Goal: Transaction & Acquisition: Obtain resource

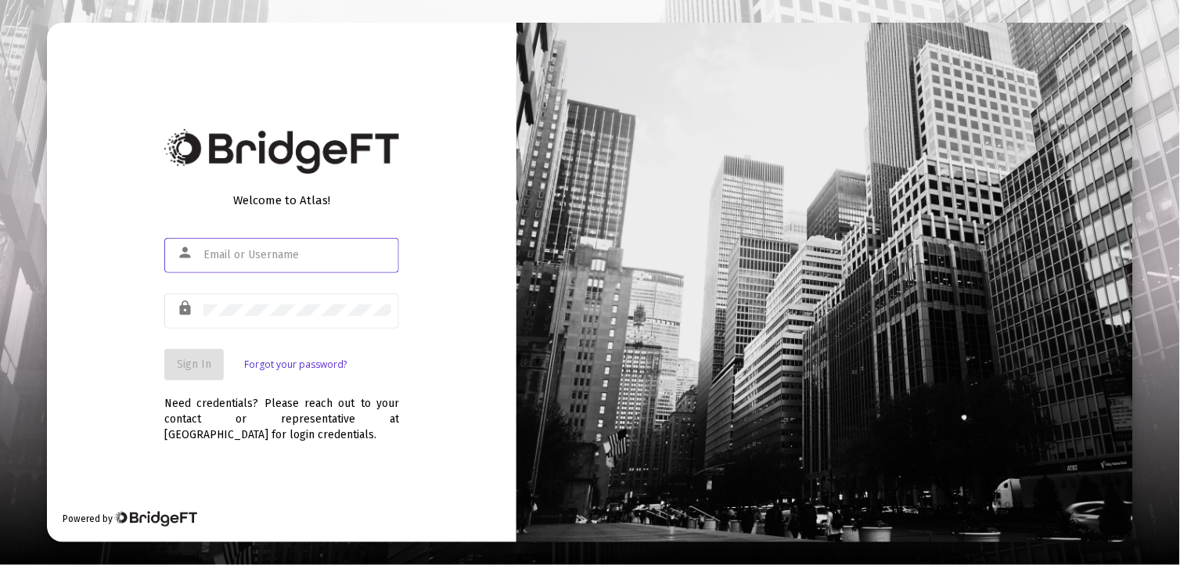
click at [228, 255] on input "text" at bounding box center [297, 255] width 188 height 13
type input "[EMAIL_ADDRESS][DOMAIN_NAME]"
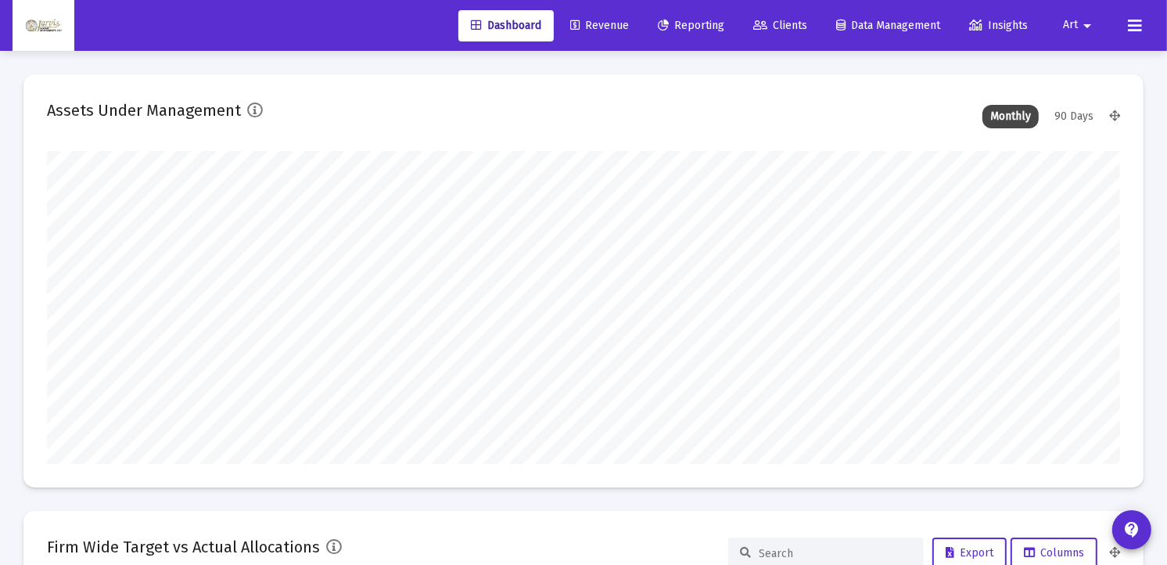
scroll to position [313, 577]
type input "[DATE]"
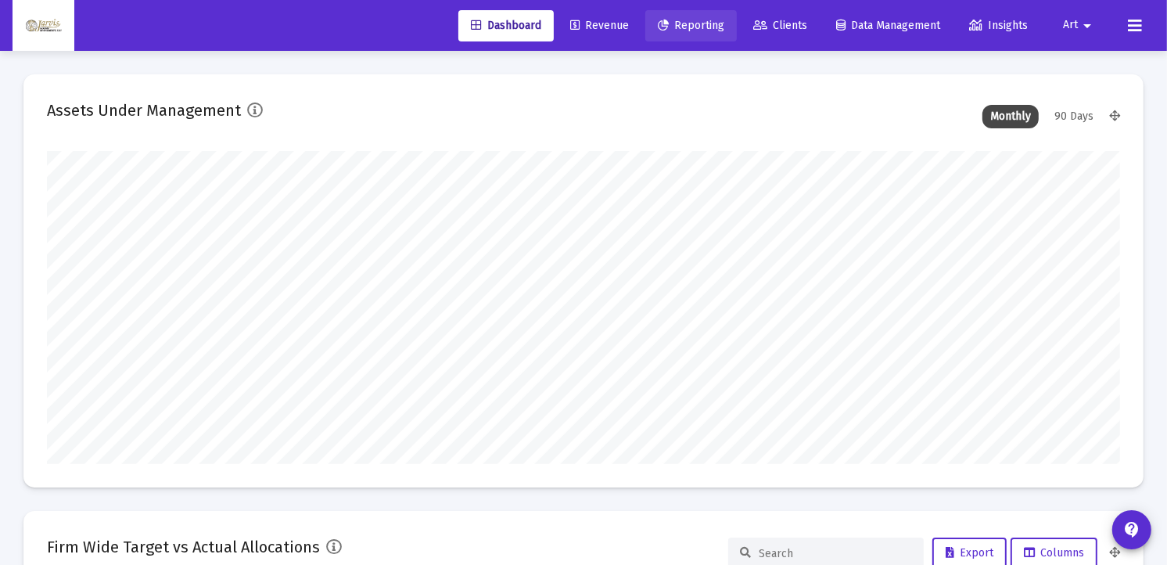
click at [700, 31] on link "Reporting" at bounding box center [692, 25] width 92 height 31
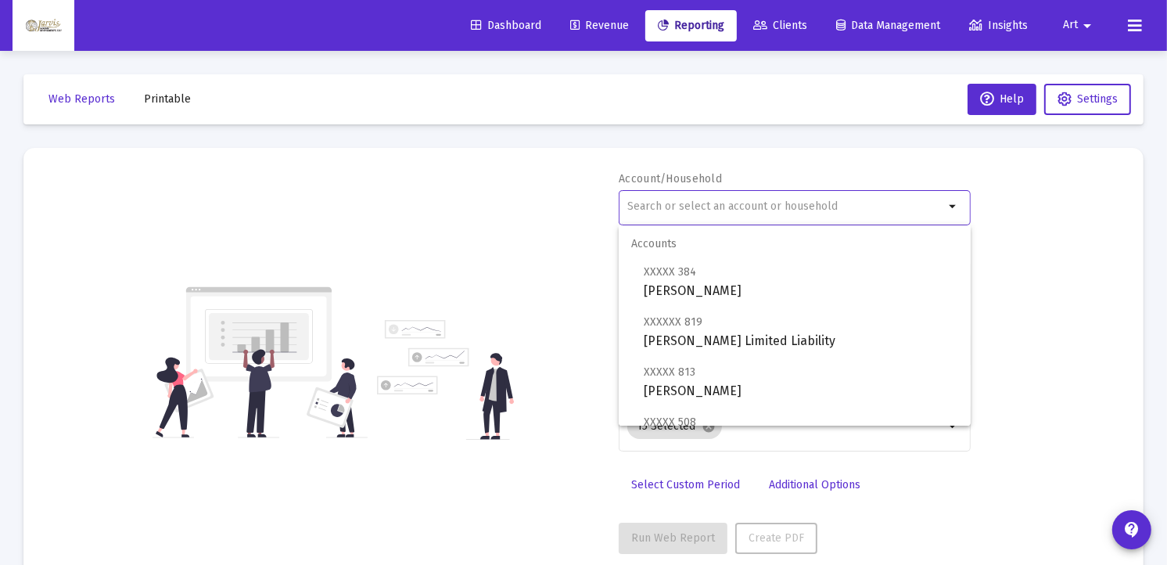
click at [729, 205] on input "text" at bounding box center [786, 206] width 317 height 13
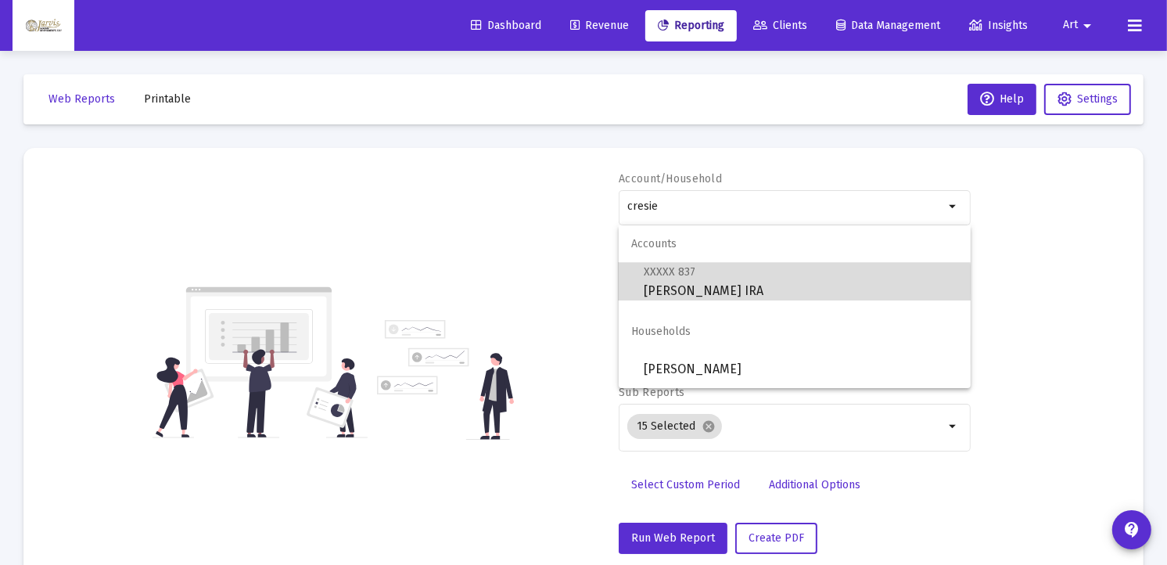
click at [728, 290] on span "XXXXX 837 [PERSON_NAME] IRA" at bounding box center [801, 281] width 315 height 38
type input "[PERSON_NAME] IRA"
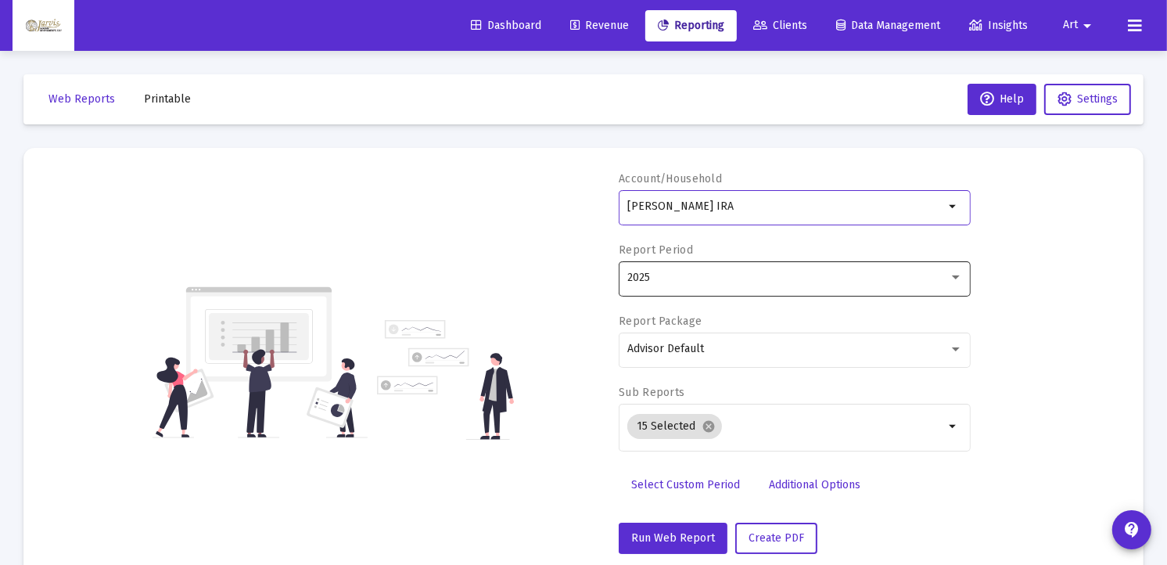
click at [958, 279] on div at bounding box center [956, 278] width 14 height 13
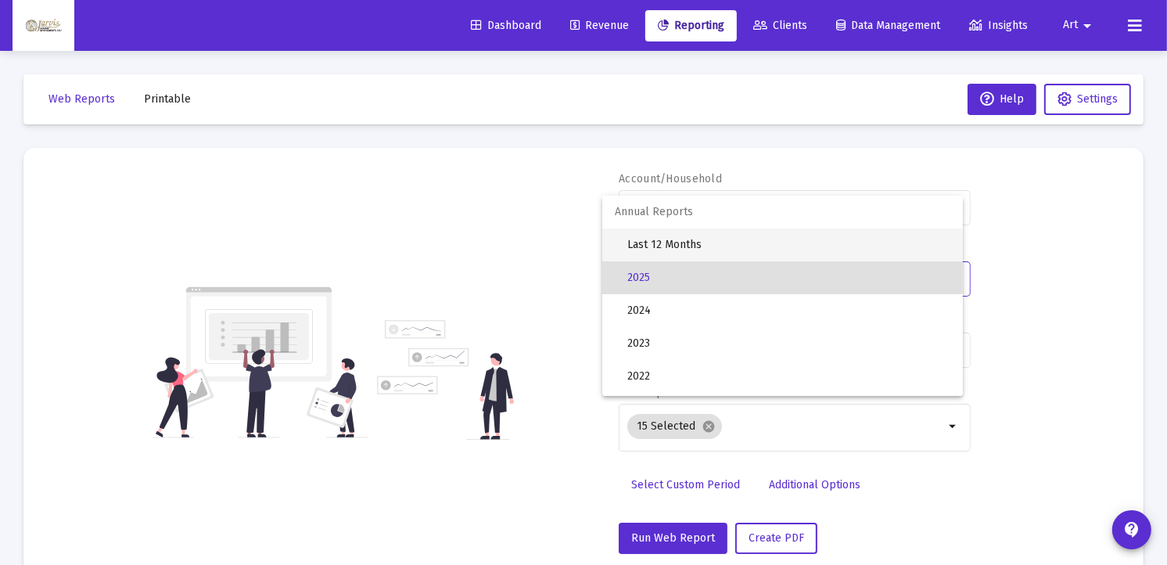
click at [658, 246] on span "Last 12 Months" at bounding box center [789, 244] width 323 height 33
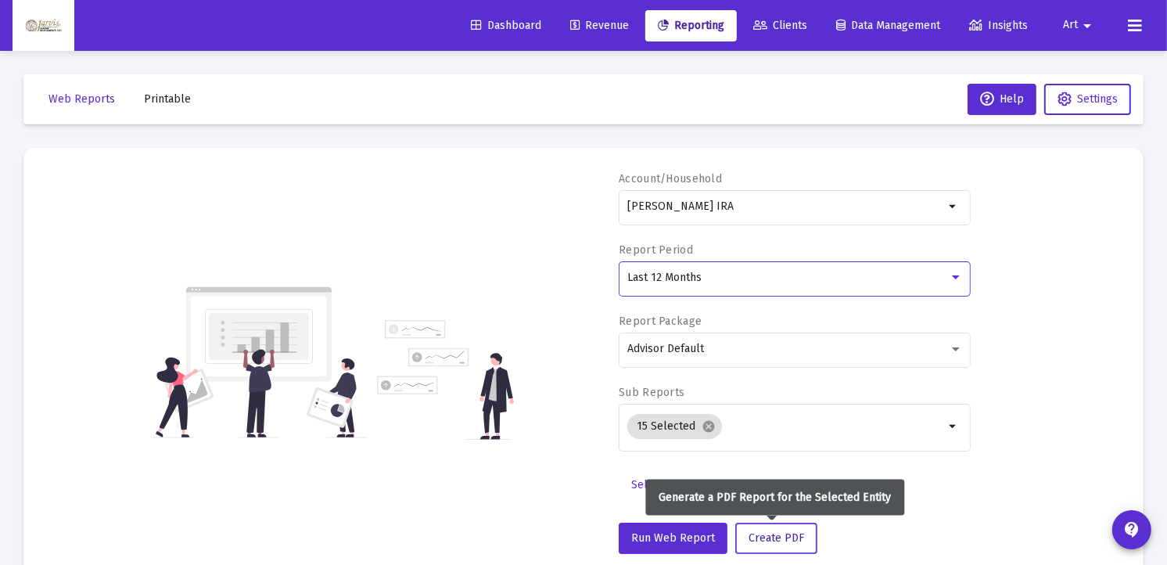
click at [770, 534] on span "Create PDF" at bounding box center [777, 537] width 56 height 13
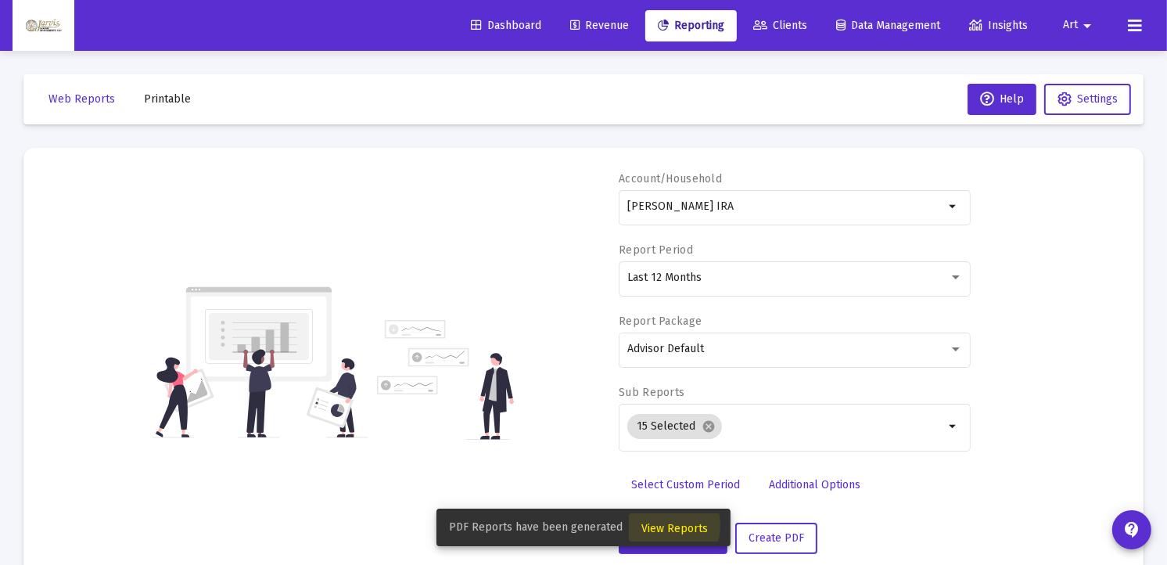
click at [659, 526] on span "View Reports" at bounding box center [675, 528] width 67 height 13
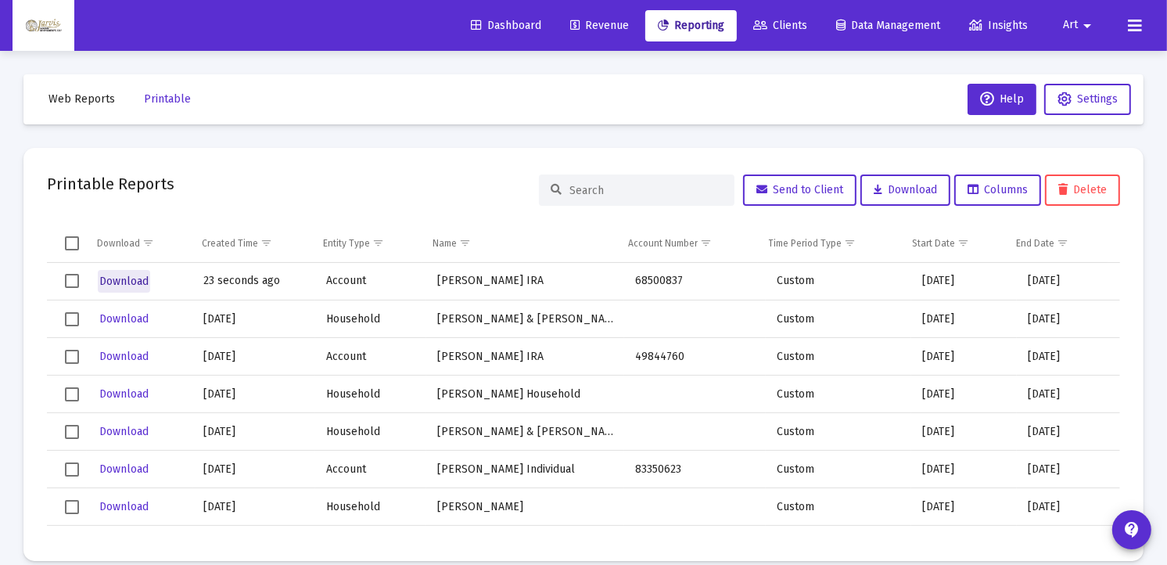
click at [114, 280] on span "Download" at bounding box center [123, 281] width 49 height 13
click at [705, 28] on span "Reporting" at bounding box center [691, 25] width 67 height 13
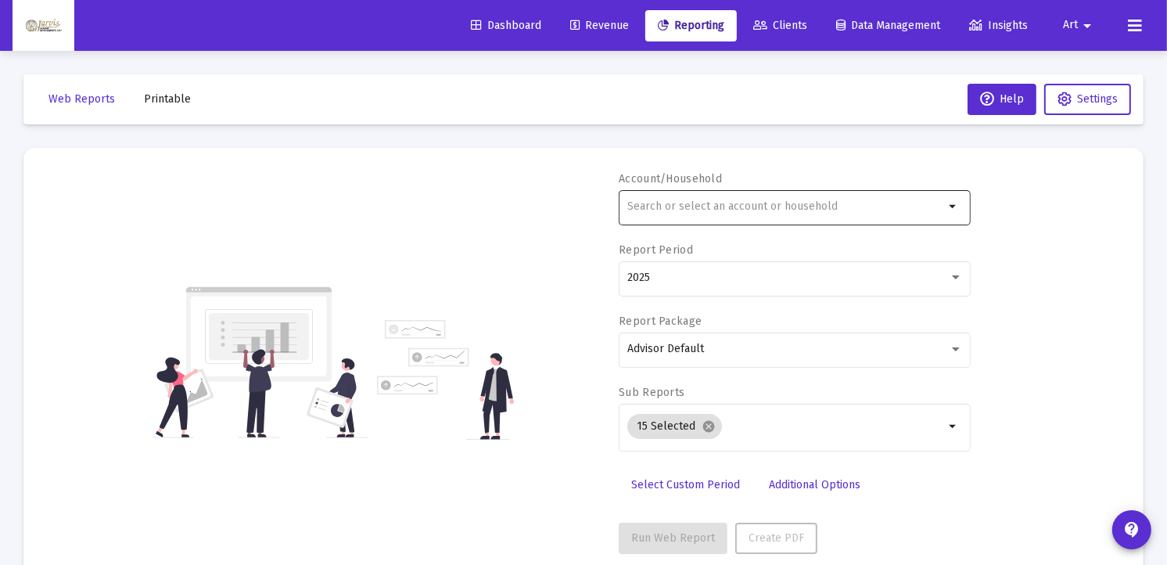
click at [714, 210] on input "text" at bounding box center [786, 206] width 317 height 13
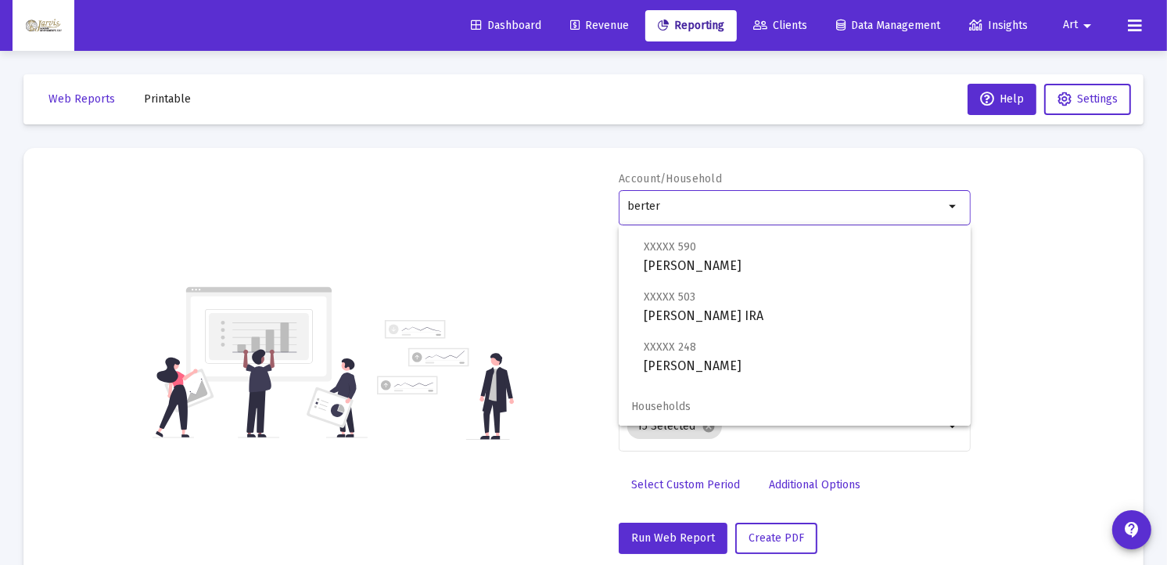
scroll to position [113, 0]
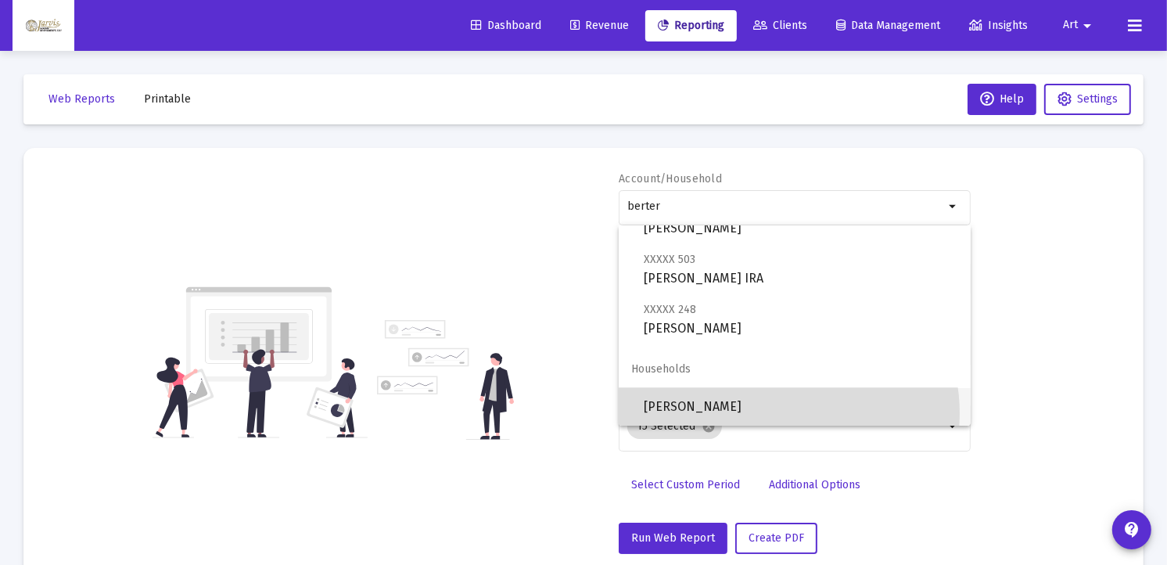
click at [778, 413] on span "[PERSON_NAME]" at bounding box center [801, 407] width 315 height 38
type input "[PERSON_NAME]"
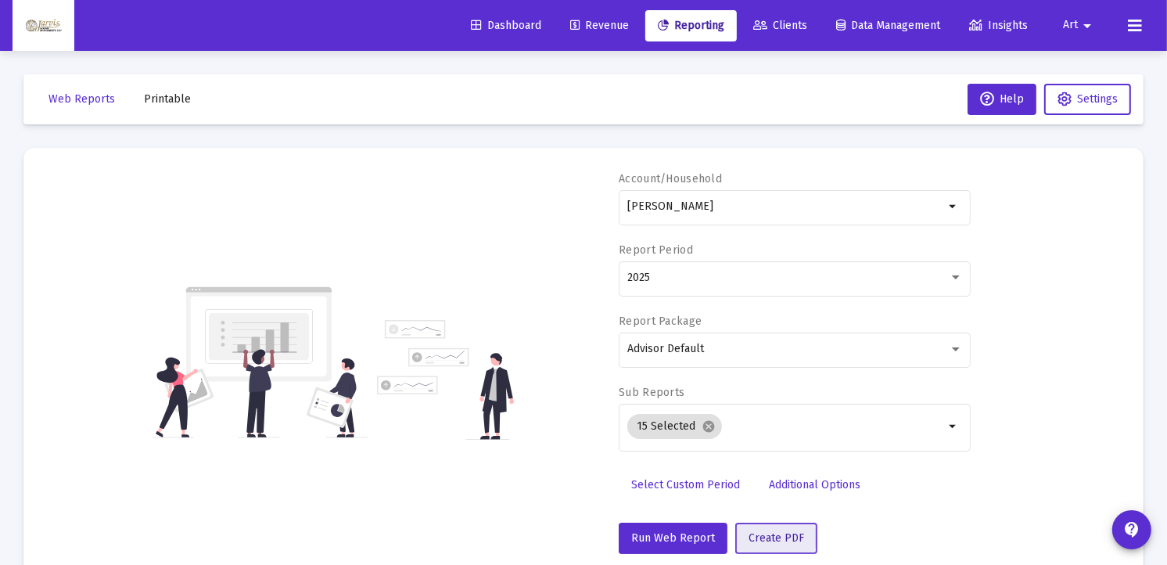
click at [761, 538] on span "Create PDF" at bounding box center [777, 537] width 56 height 13
click at [175, 95] on span "Printable" at bounding box center [167, 98] width 47 height 13
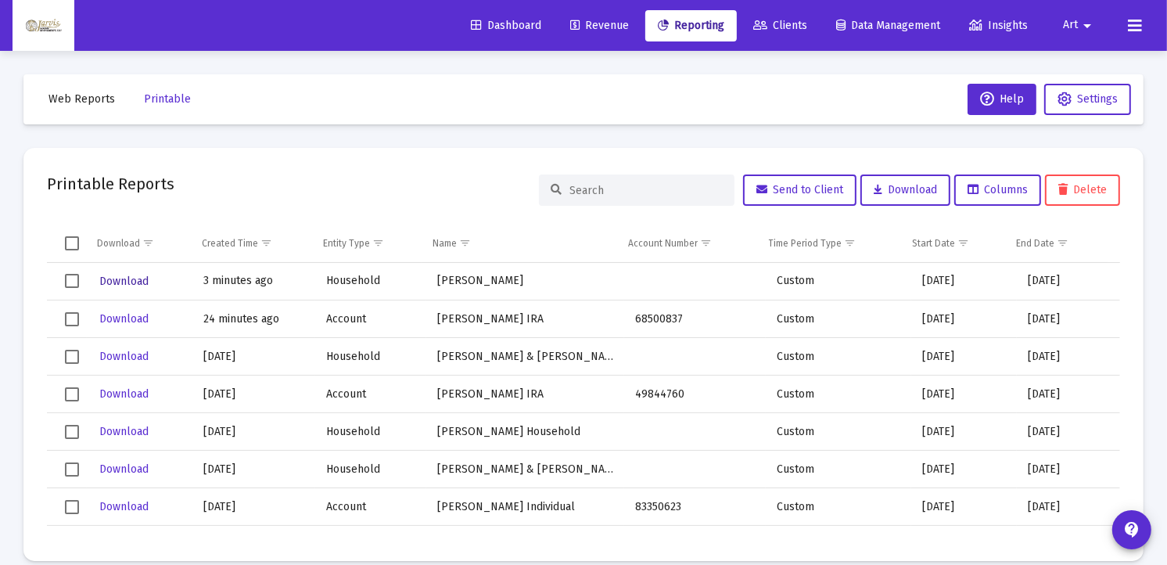
click at [129, 280] on span "Download" at bounding box center [123, 281] width 49 height 13
click at [689, 20] on span "Reporting" at bounding box center [691, 25] width 67 height 13
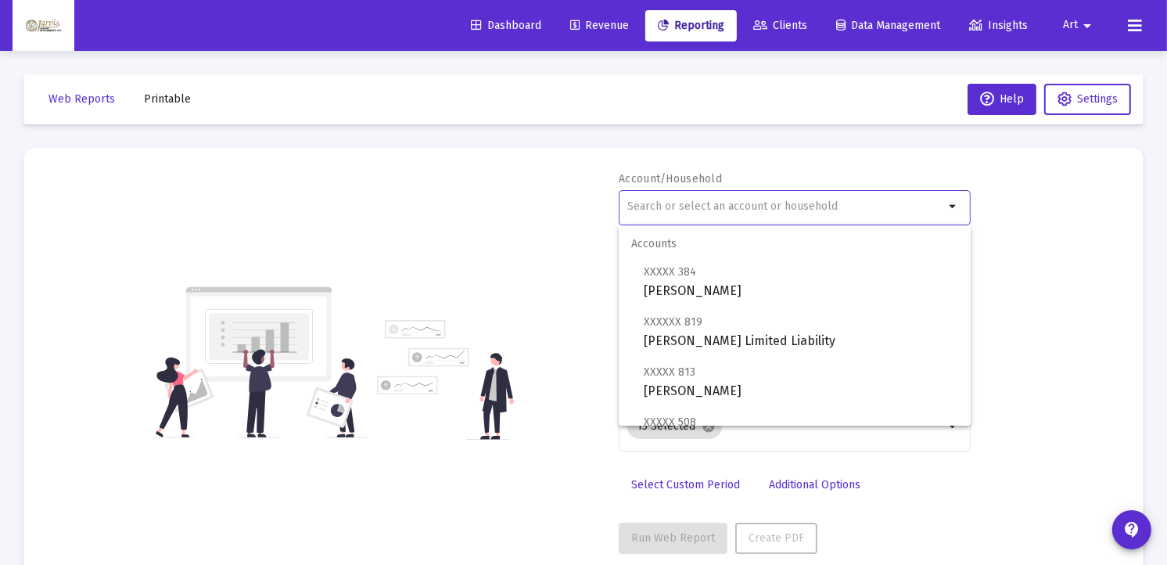
click at [764, 203] on input "text" at bounding box center [786, 206] width 317 height 13
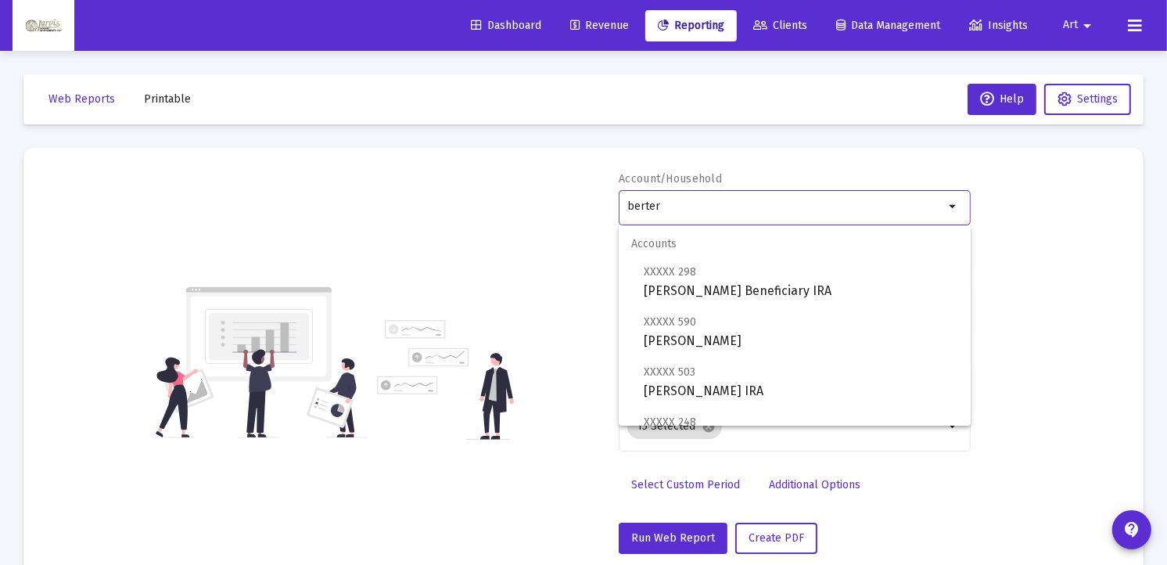
scroll to position [113, 0]
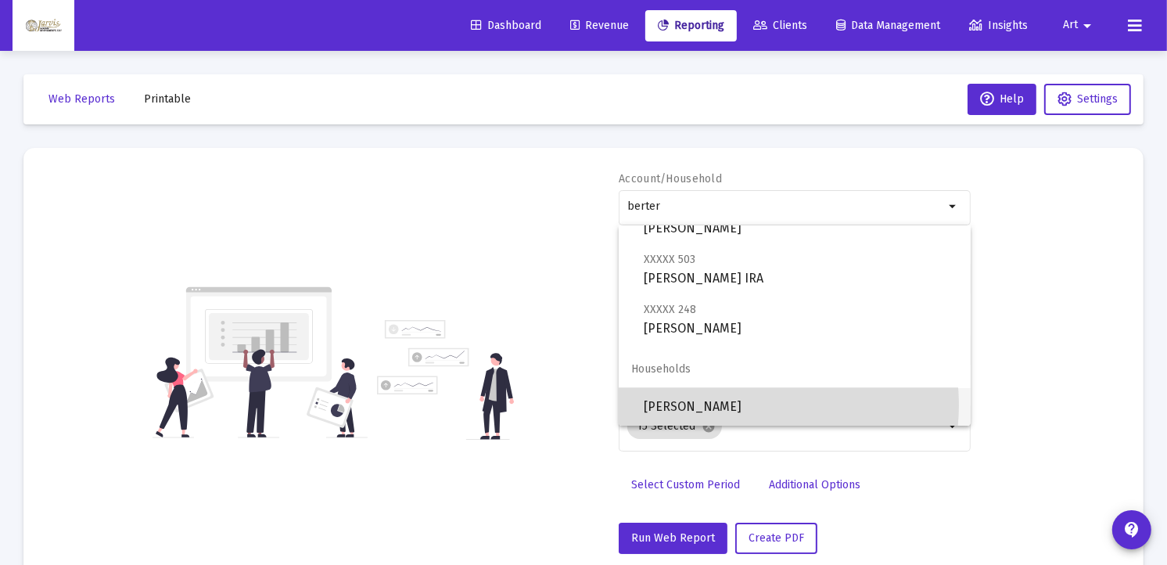
click at [749, 405] on span "[PERSON_NAME]" at bounding box center [801, 407] width 315 height 38
type input "[PERSON_NAME]"
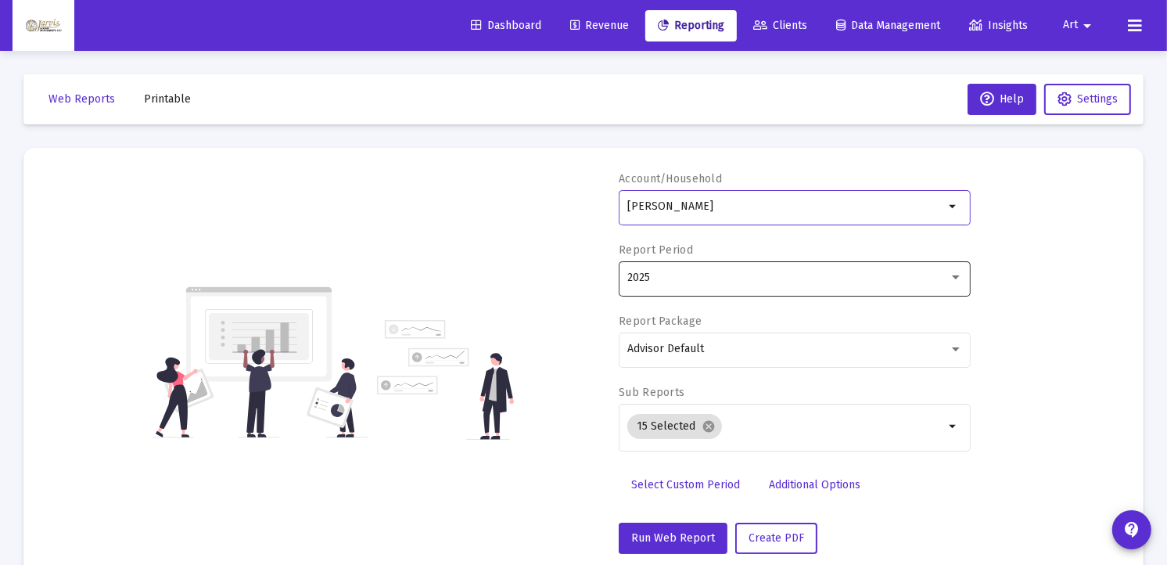
click at [955, 282] on div at bounding box center [956, 278] width 14 height 13
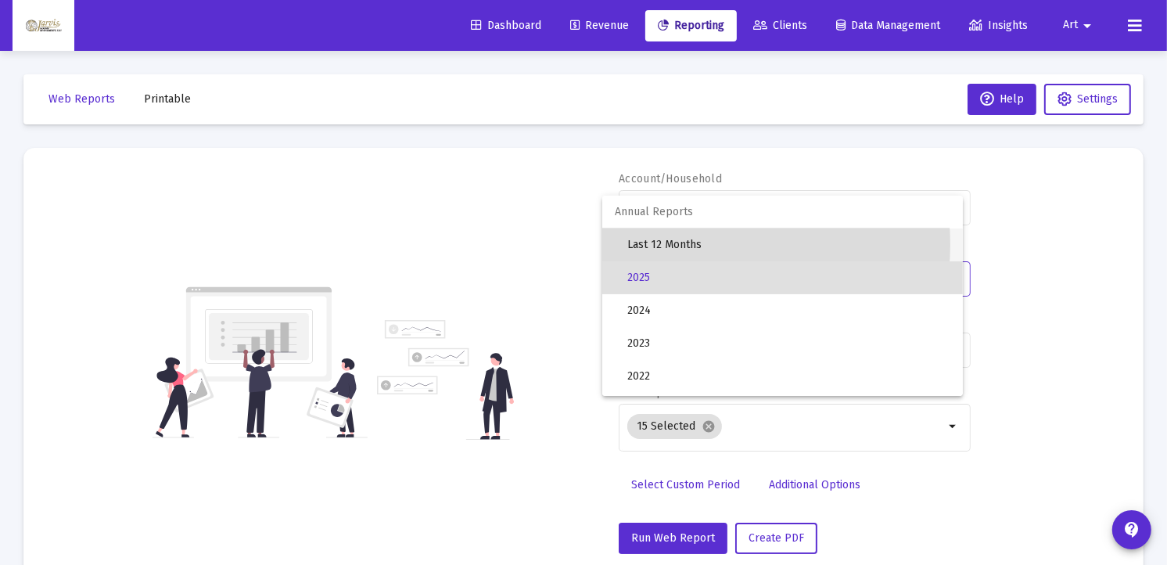
click at [700, 244] on span "Last 12 Months" at bounding box center [789, 244] width 323 height 33
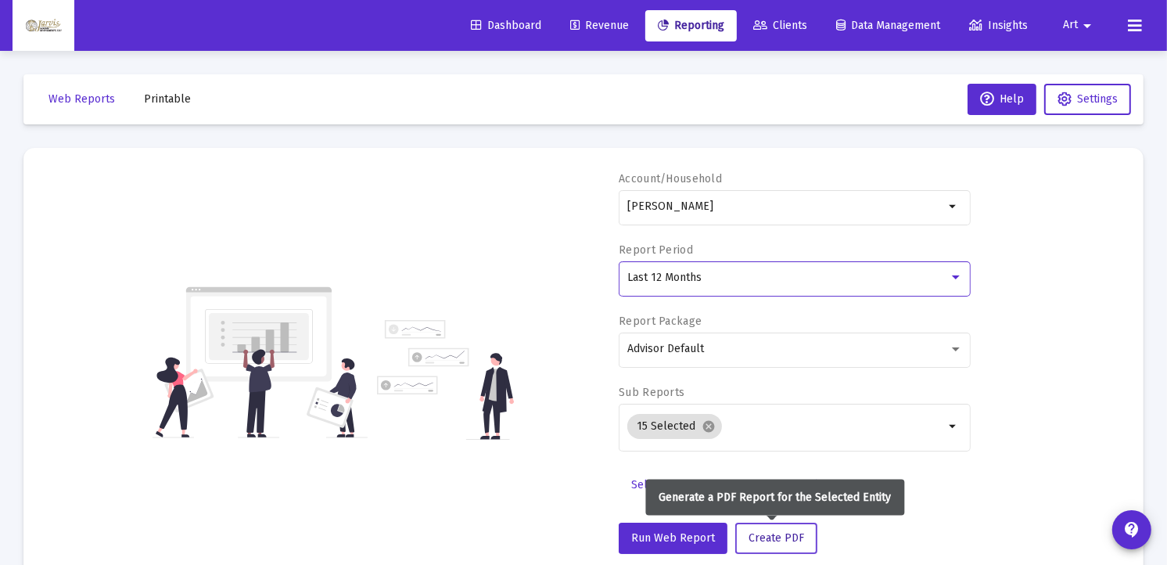
click at [768, 534] on span "Create PDF" at bounding box center [777, 537] width 56 height 13
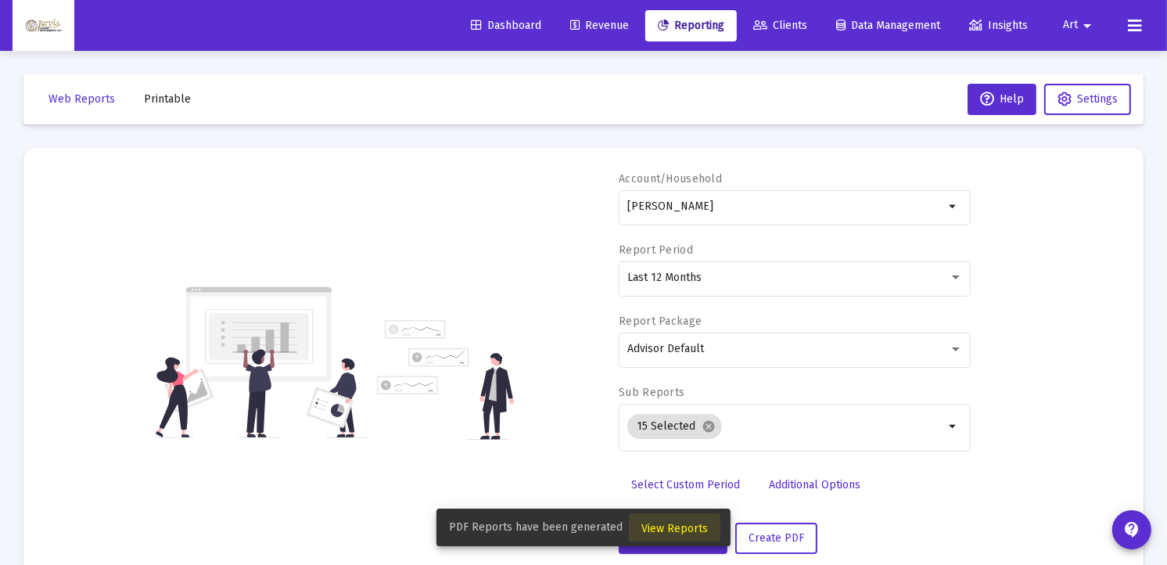
click at [687, 523] on span "View Reports" at bounding box center [675, 528] width 67 height 13
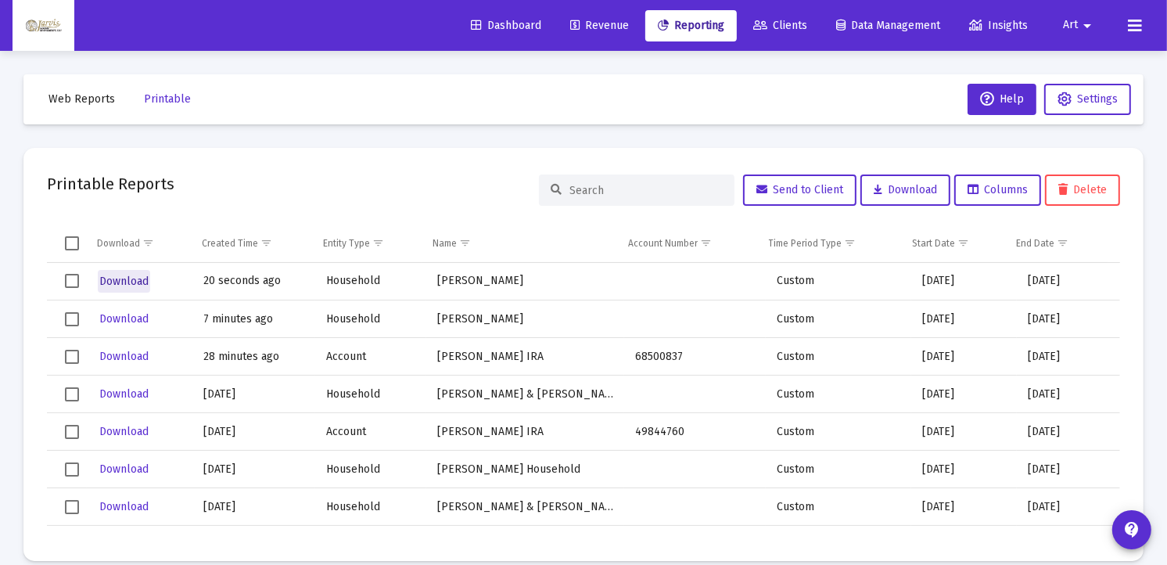
click at [133, 282] on span "Download" at bounding box center [123, 281] width 49 height 13
